Goal: Task Accomplishment & Management: Manage account settings

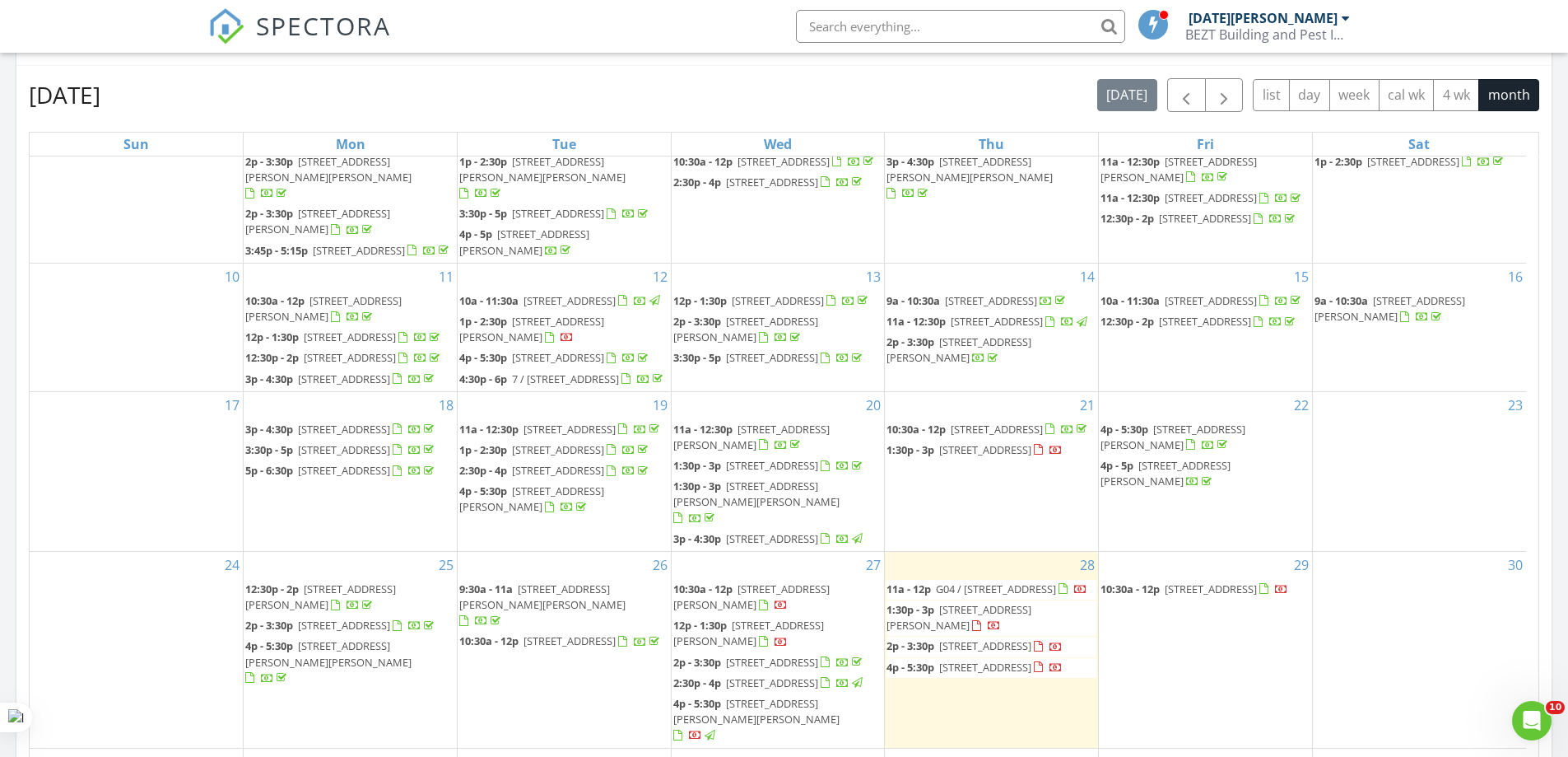
scroll to position [1052, 0]
